Goal: Download file/media

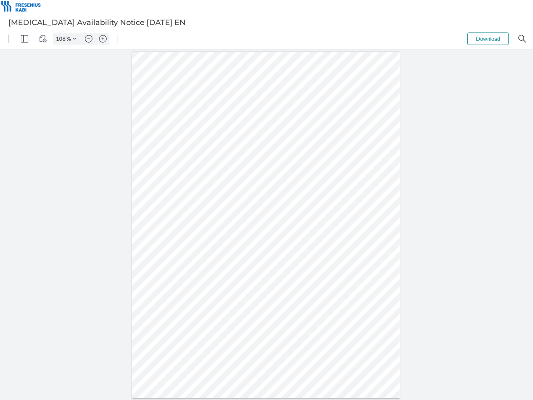
click at [25, 39] on img "Panel" at bounding box center [24, 38] width 7 height 7
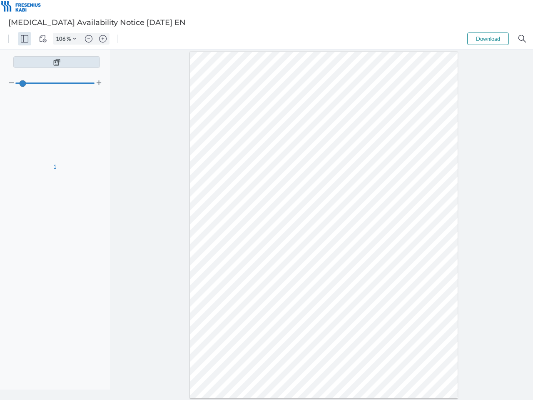
click at [43, 39] on img "View Controls" at bounding box center [42, 38] width 7 height 7
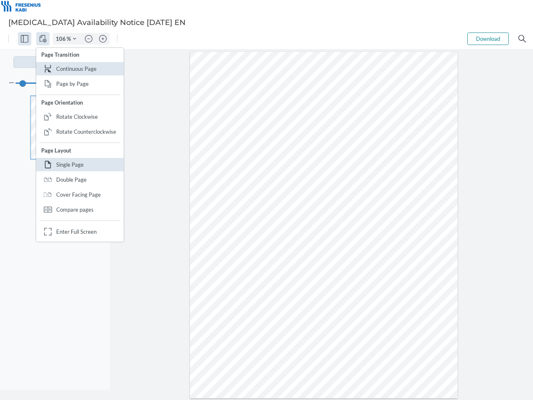
click at [62, 39] on input "106" at bounding box center [59, 38] width 13 height 7
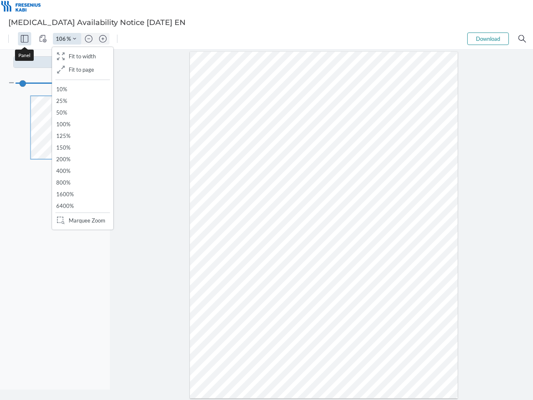
click at [75, 39] on img "Zoom Controls" at bounding box center [74, 38] width 3 height 3
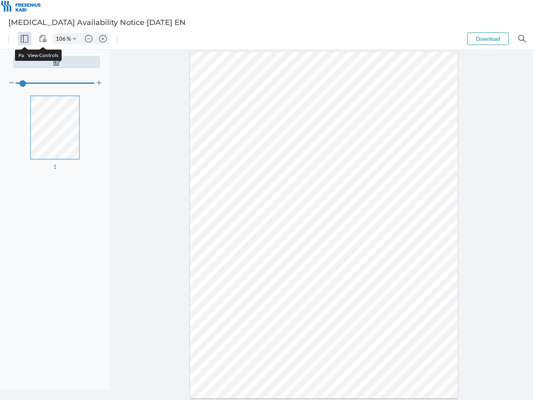
click at [89, 39] on img "Zoom out" at bounding box center [88, 38] width 7 height 7
click at [103, 39] on img "Zoom in" at bounding box center [102, 38] width 7 height 7
type input "106"
click at [488, 39] on button "Download" at bounding box center [488, 38] width 42 height 12
click at [522, 39] on img "Search" at bounding box center [521, 38] width 7 height 7
